Goal: Task Accomplishment & Management: Use online tool/utility

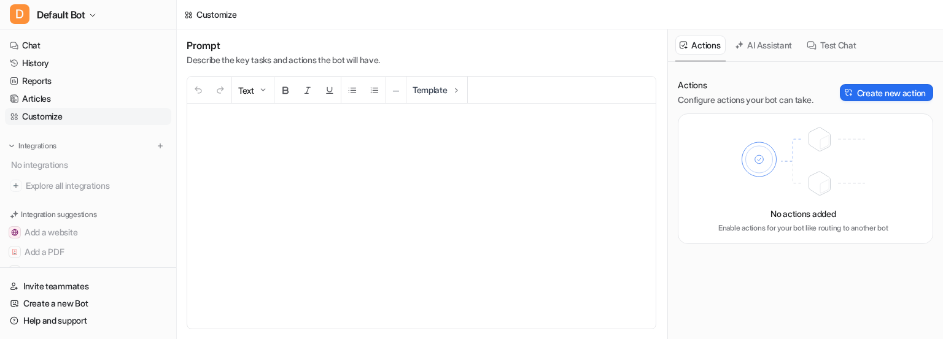
click at [554, 178] on p at bounding box center [421, 216] width 449 height 201
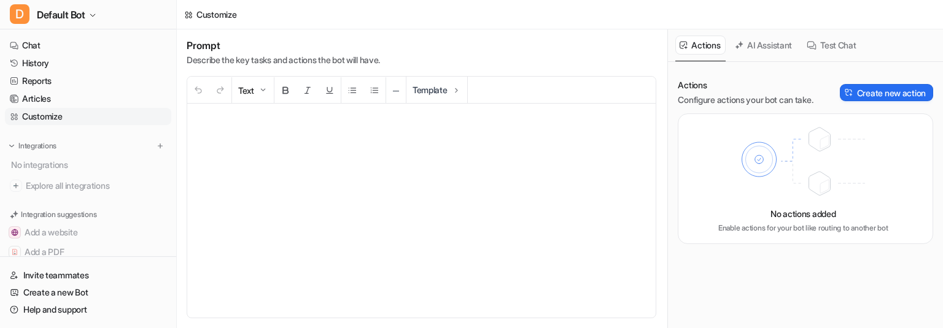
click at [699, 313] on div "Actions Configure actions your bot can take. Create new action No actions added…" at bounding box center [805, 202] width 255 height 247
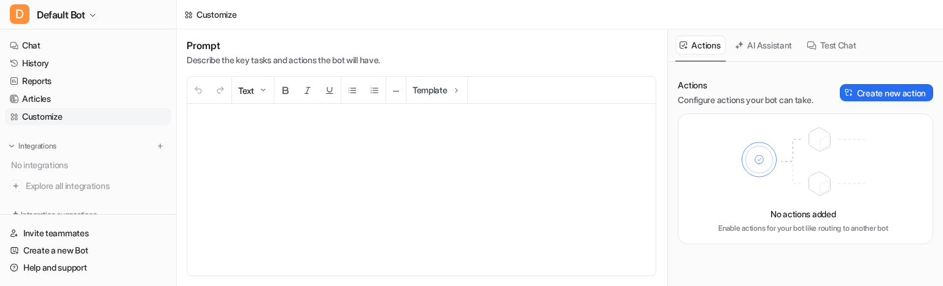
click at [275, 198] on p at bounding box center [421, 189] width 449 height 147
